Goal: Feedback & Contribution: Leave review/rating

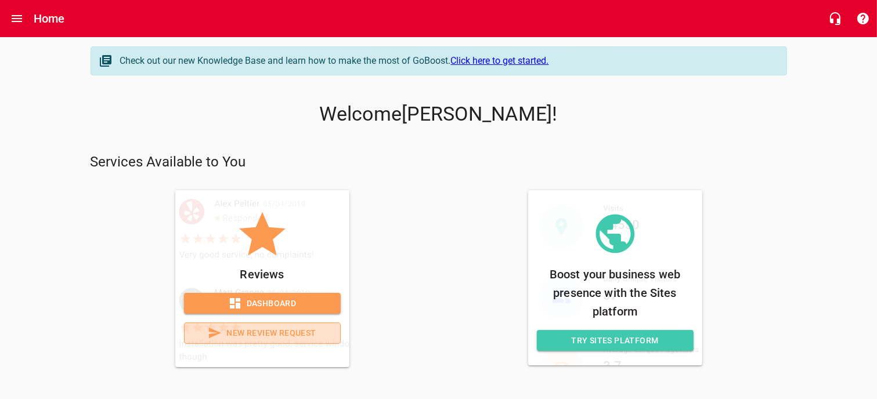
click at [263, 334] on span "New Review Request" at bounding box center [262, 333] width 137 height 15
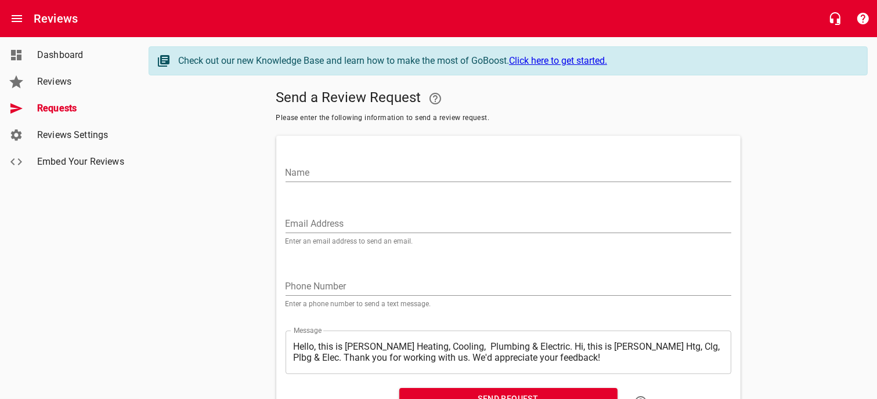
click at [315, 176] on input "Name" at bounding box center [509, 173] width 446 height 19
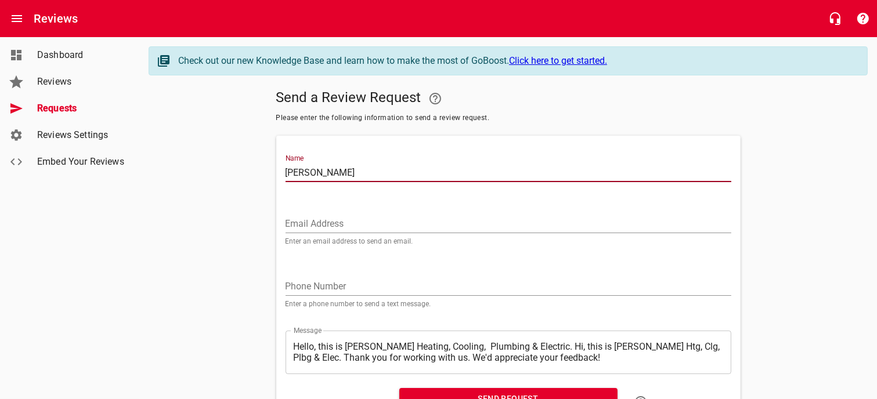
type input "[PERSON_NAME]"
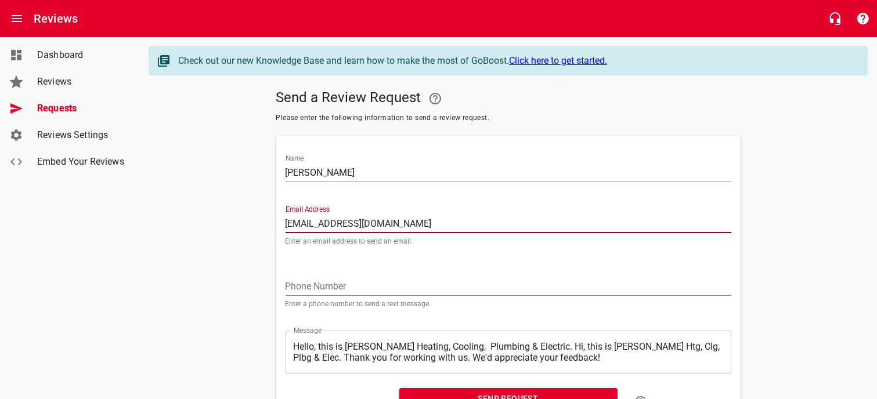
type input "[EMAIL_ADDRESS][DOMAIN_NAME]"
click at [305, 286] on input "tel" at bounding box center [509, 287] width 446 height 19
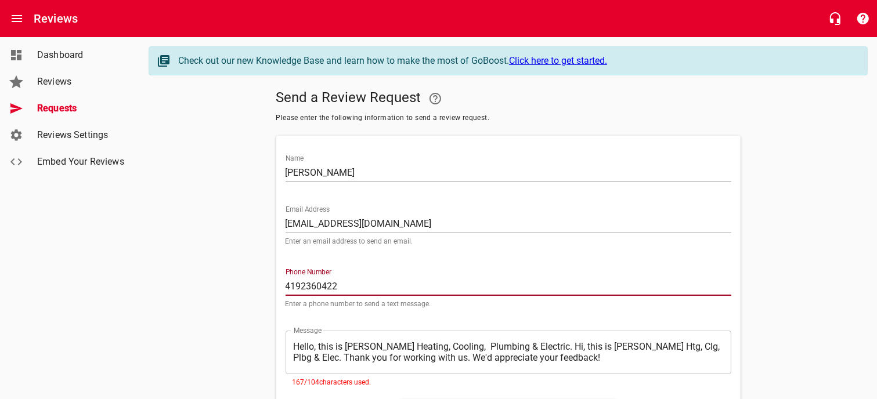
type input "4192360422"
click at [296, 346] on textarea "Hello, this is [PERSON_NAME] Heating, Cooling, Plumbing & Electric. Hi, this is…" at bounding box center [509, 352] width 430 height 22
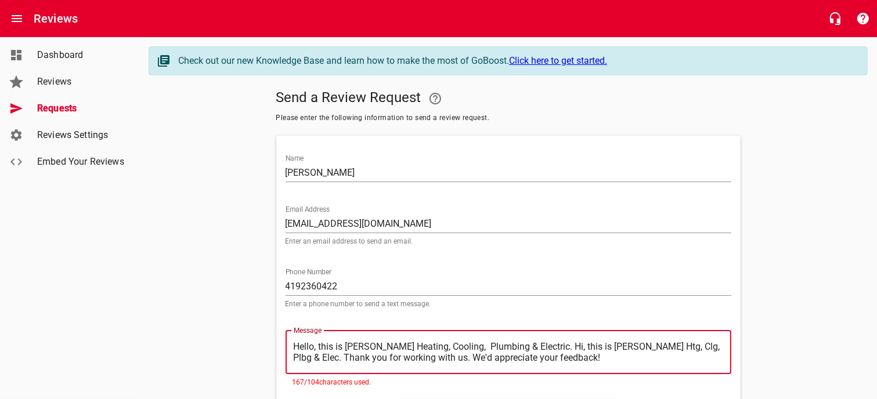
drag, startPoint x: 295, startPoint y: 345, endPoint x: 534, endPoint y: 346, distance: 238.6
click at [534, 346] on textarea "Hello, this is [PERSON_NAME] Heating, Cooling, Plumbing & Electric. Hi, this is…" at bounding box center [509, 352] width 430 height 22
type textarea ". Hi, this is [PERSON_NAME] Htg, Clg, Plbg & Elec. Thank you for working with u…"
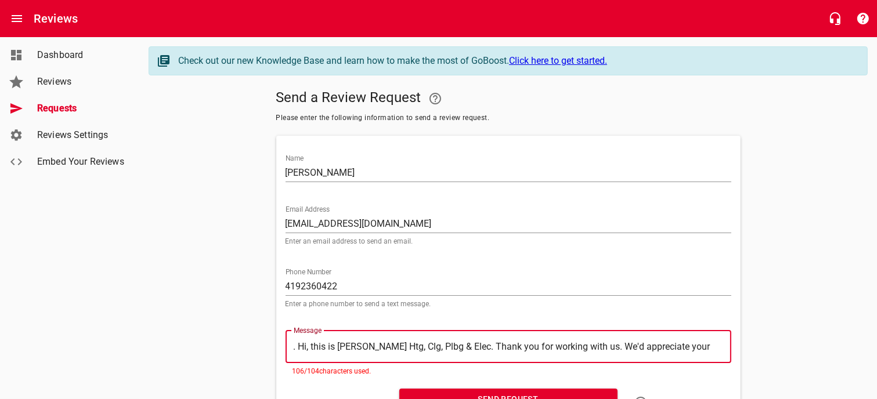
type textarea "Hi, this is [PERSON_NAME] Htg, Clg, Plbg & Elec. Thank you for working with us.…"
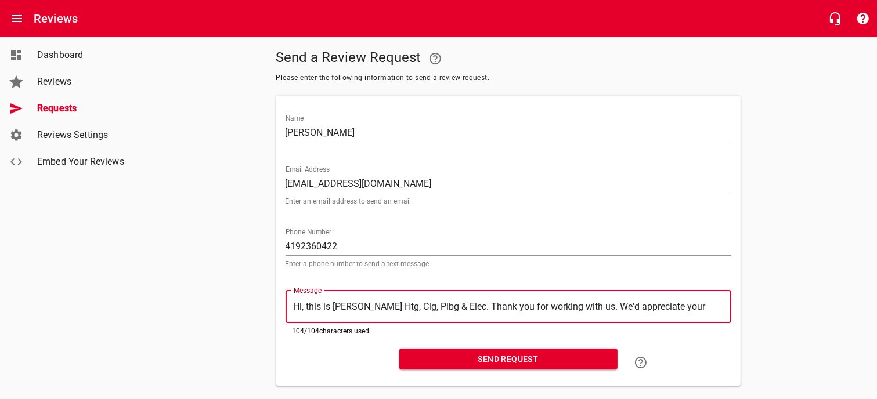
scroll to position [58, 0]
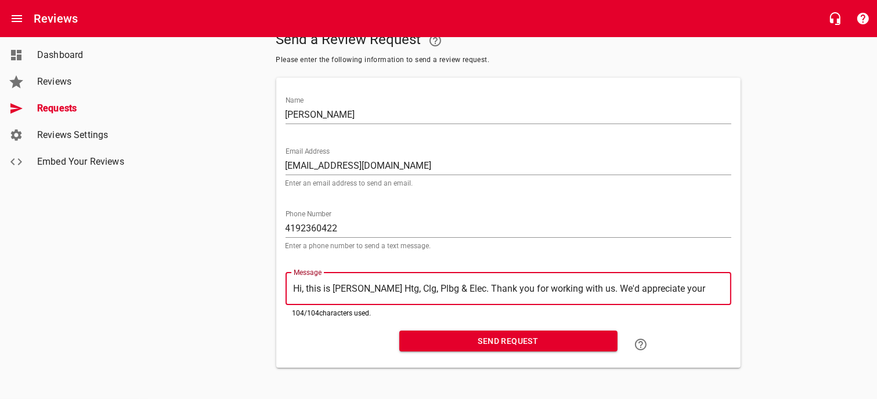
type textarea "Hi, this is [PERSON_NAME] Htg, Clg, Plbg & Elec. Thank you for working with us.…"
click at [483, 338] on span "Send Request" at bounding box center [509, 341] width 200 height 15
